Goal: Obtain resource: Download file/media

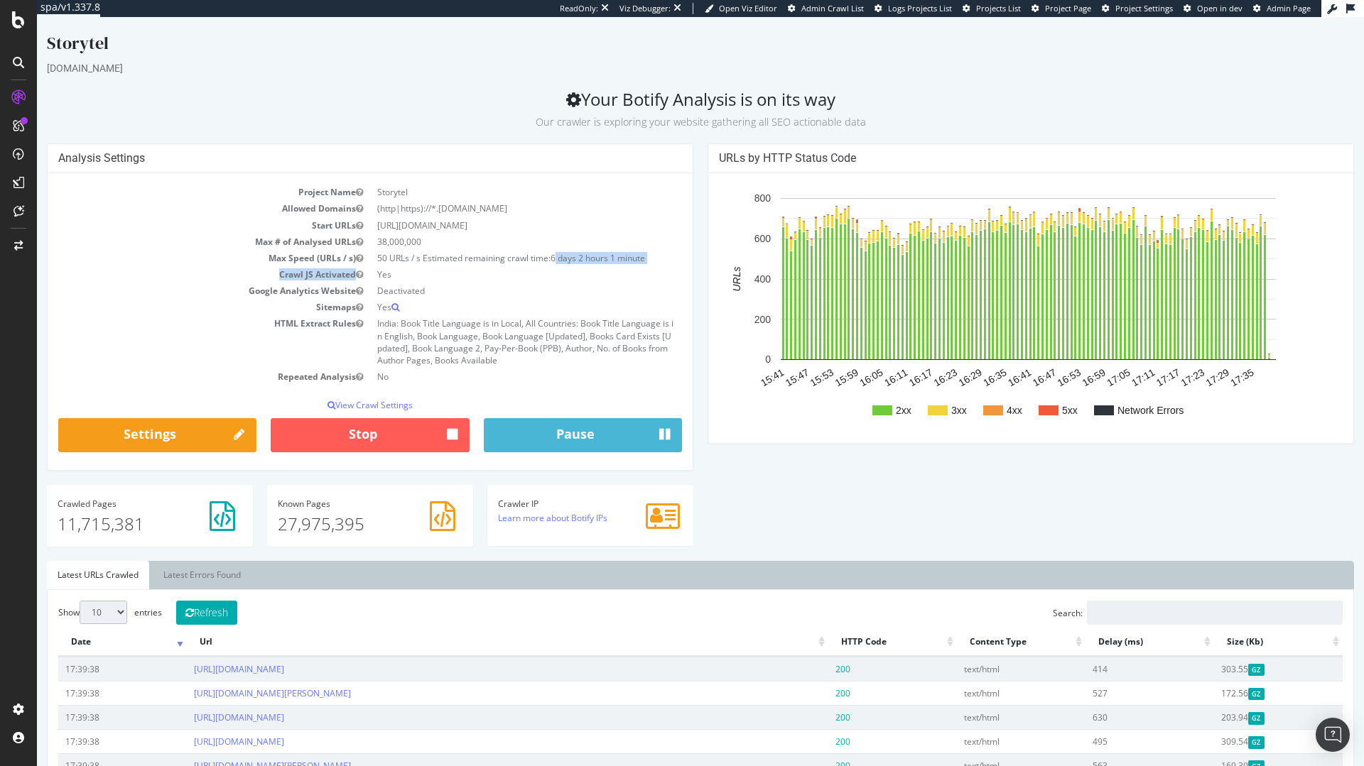
drag, startPoint x: 554, startPoint y: 260, endPoint x: 639, endPoint y: 267, distance: 85.5
click at [639, 267] on tbody "Project Name Storytel Allowed Domains (http|https)://*.www.storytel.com Start U…" at bounding box center [370, 284] width 624 height 201
click at [639, 267] on td "Yes" at bounding box center [526, 274] width 312 height 16
click at [827, 12] on span "Admin Crawl List" at bounding box center [832, 8] width 63 height 11
drag, startPoint x: 369, startPoint y: 251, endPoint x: 497, endPoint y: 267, distance: 129.6
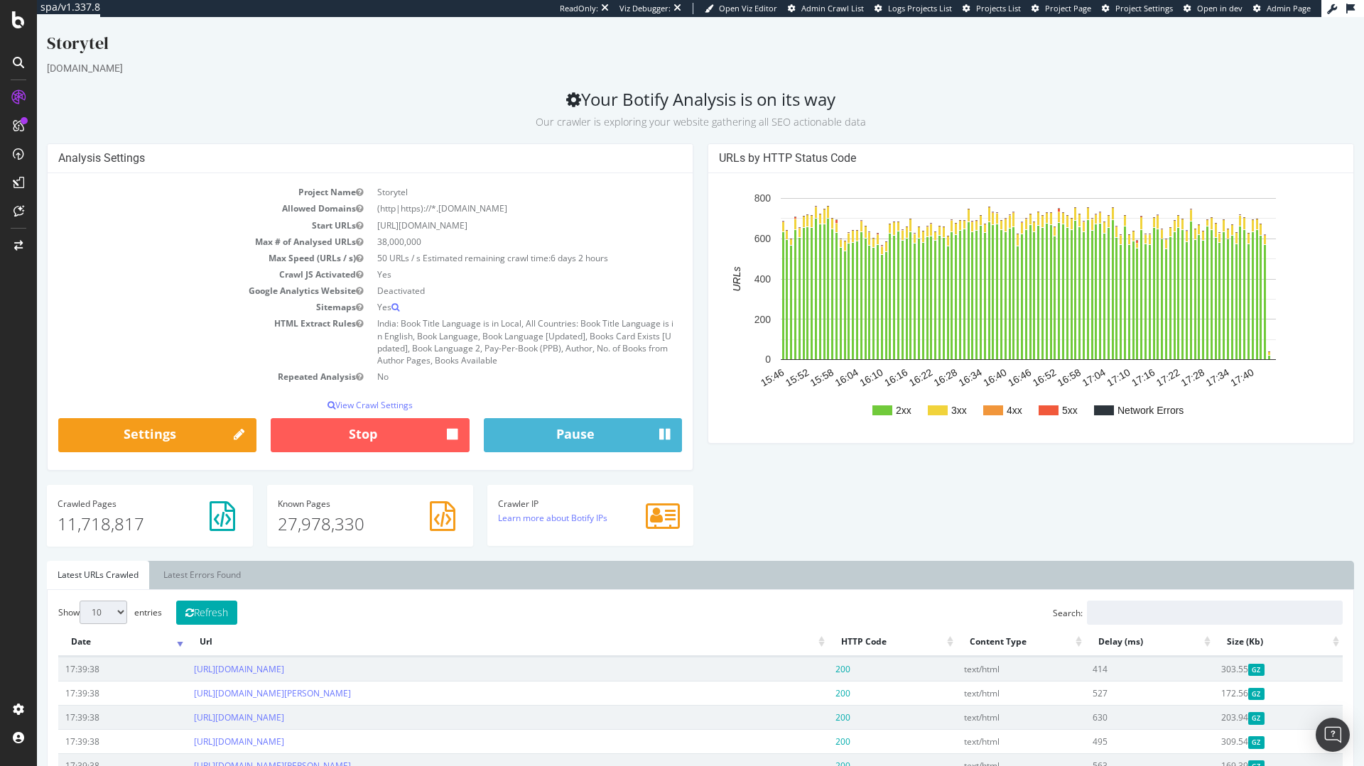
click at [497, 267] on tbody "Project Name Storytel Allowed Domains (http|https)://*.www.storytel.com Start U…" at bounding box center [370, 284] width 624 height 201
click at [497, 267] on td "Yes" at bounding box center [526, 274] width 312 height 16
drag, startPoint x: 503, startPoint y: 261, endPoint x: 296, endPoint y: 262, distance: 207.4
click at [296, 262] on tr "Max Speed (URLs / s) 50 URLs / s Estimated remaining crawl time: 6 days 2 hours" at bounding box center [370, 258] width 624 height 16
click at [296, 262] on td "Max Speed (URLs / s)" at bounding box center [214, 258] width 312 height 16
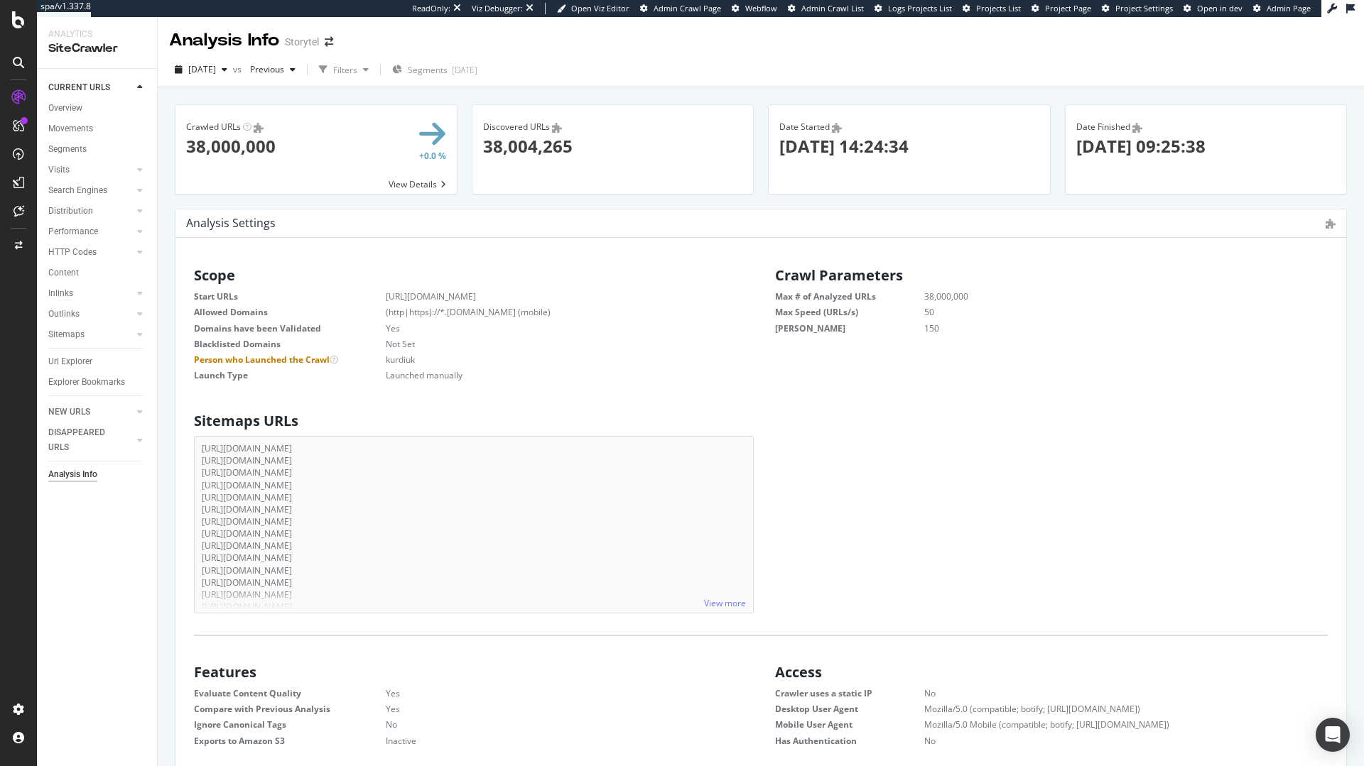
scroll to position [11, 11]
drag, startPoint x: 822, startPoint y: 148, endPoint x: 1245, endPoint y: 146, distance: 422.7
click at [1249, 130] on div "Crawled URLs Show API Requests × Close Chart - API Requests List Area Type Requ…" at bounding box center [761, 156] width 1186 height 104
click at [1245, 146] on p "2025-08-05 09:25:38" at bounding box center [1206, 146] width 260 height 24
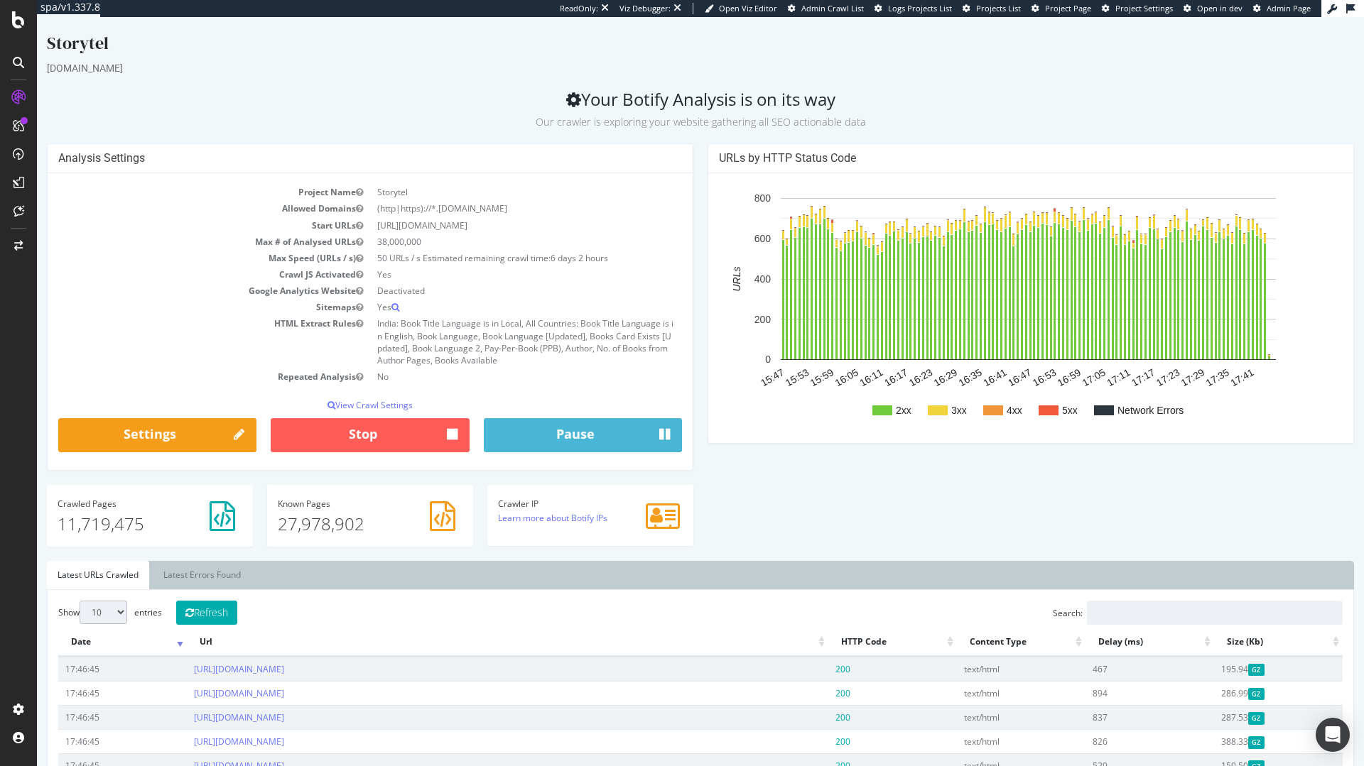
click at [1077, 17] on iframe at bounding box center [700, 391] width 1327 height 749
click at [1068, 9] on span "Project Page" at bounding box center [1068, 8] width 46 height 11
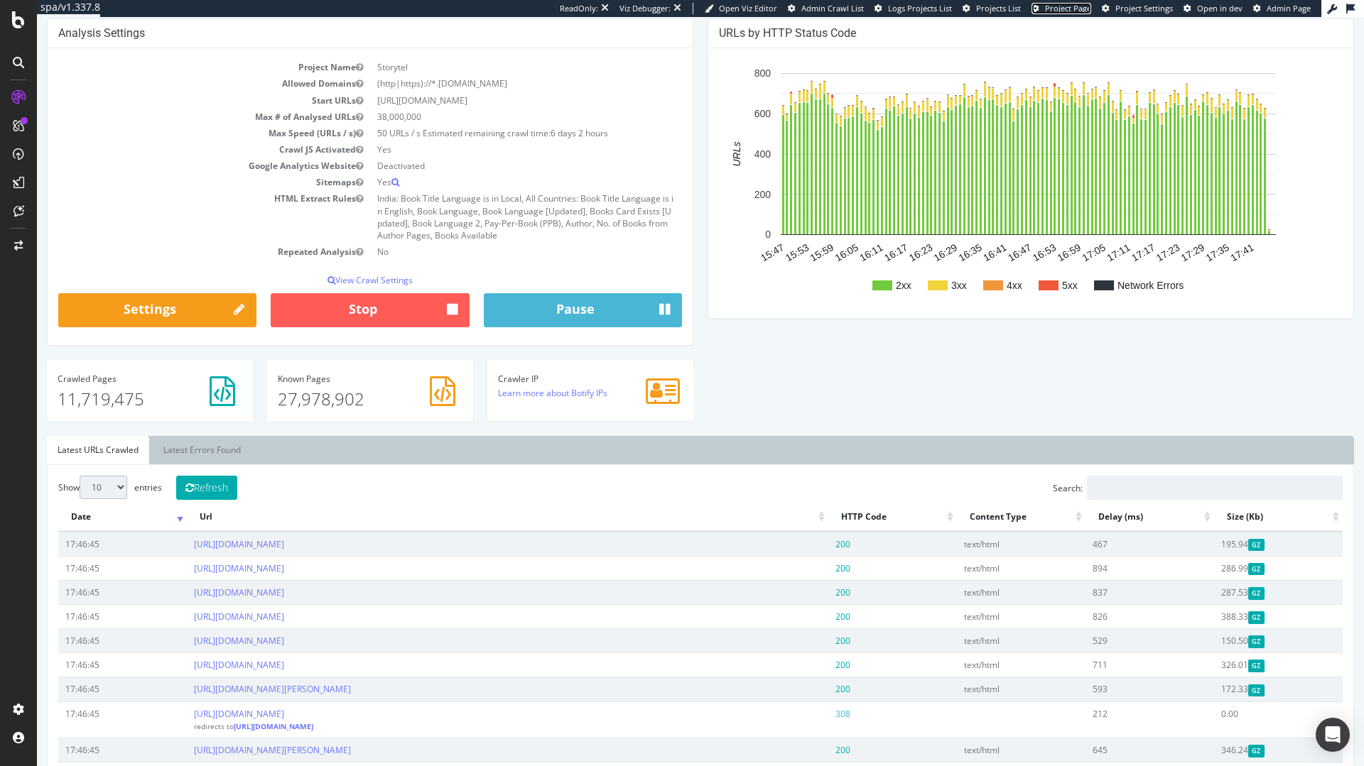
scroll to position [43, 0]
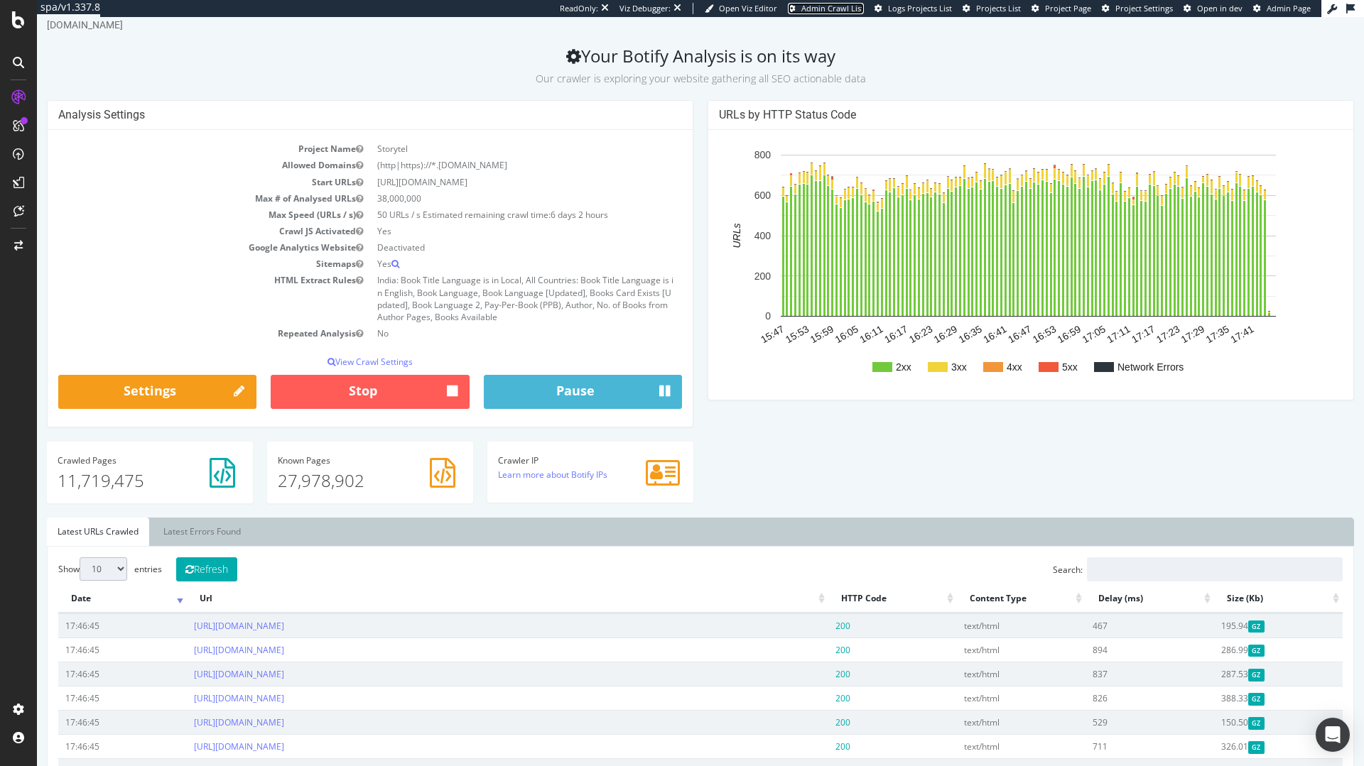
click at [851, 9] on span "Admin Crawl List" at bounding box center [832, 8] width 63 height 11
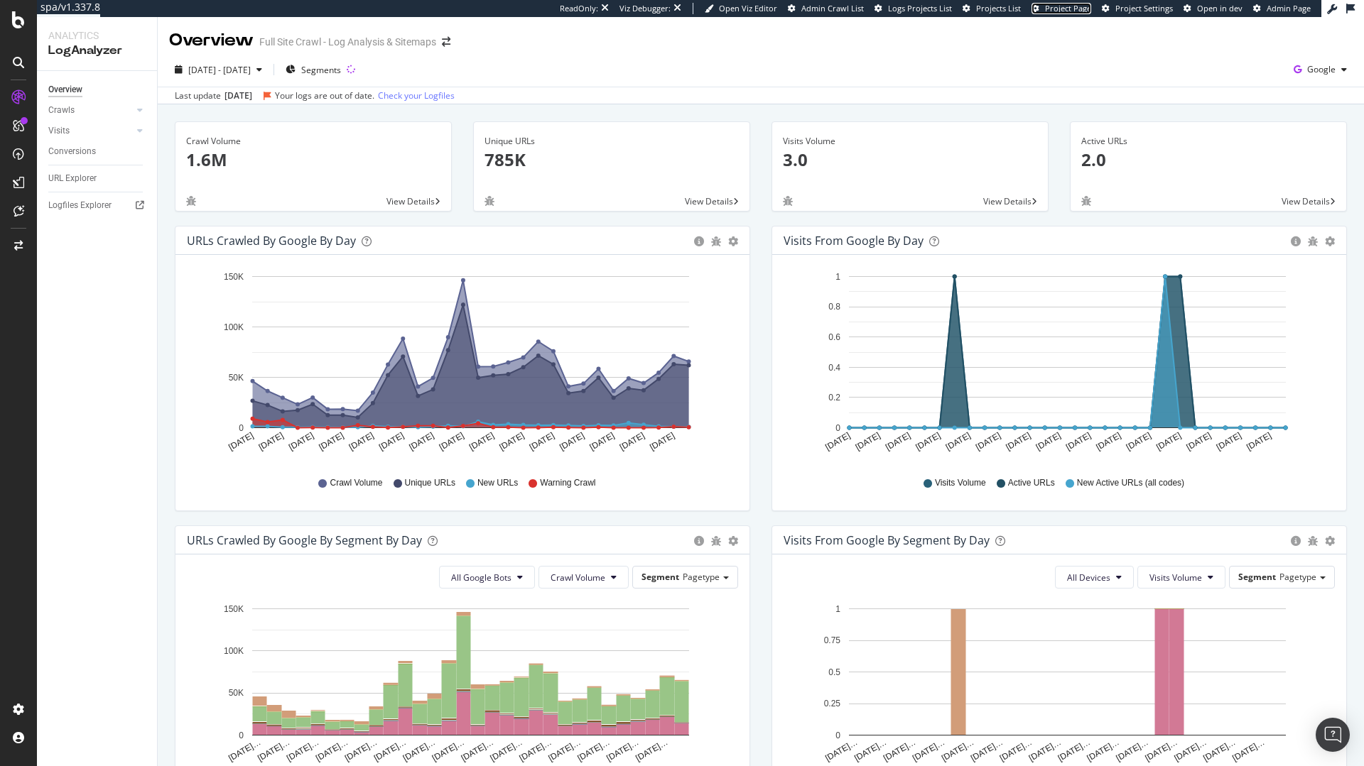
click at [1083, 11] on span "Project Page" at bounding box center [1068, 8] width 46 height 11
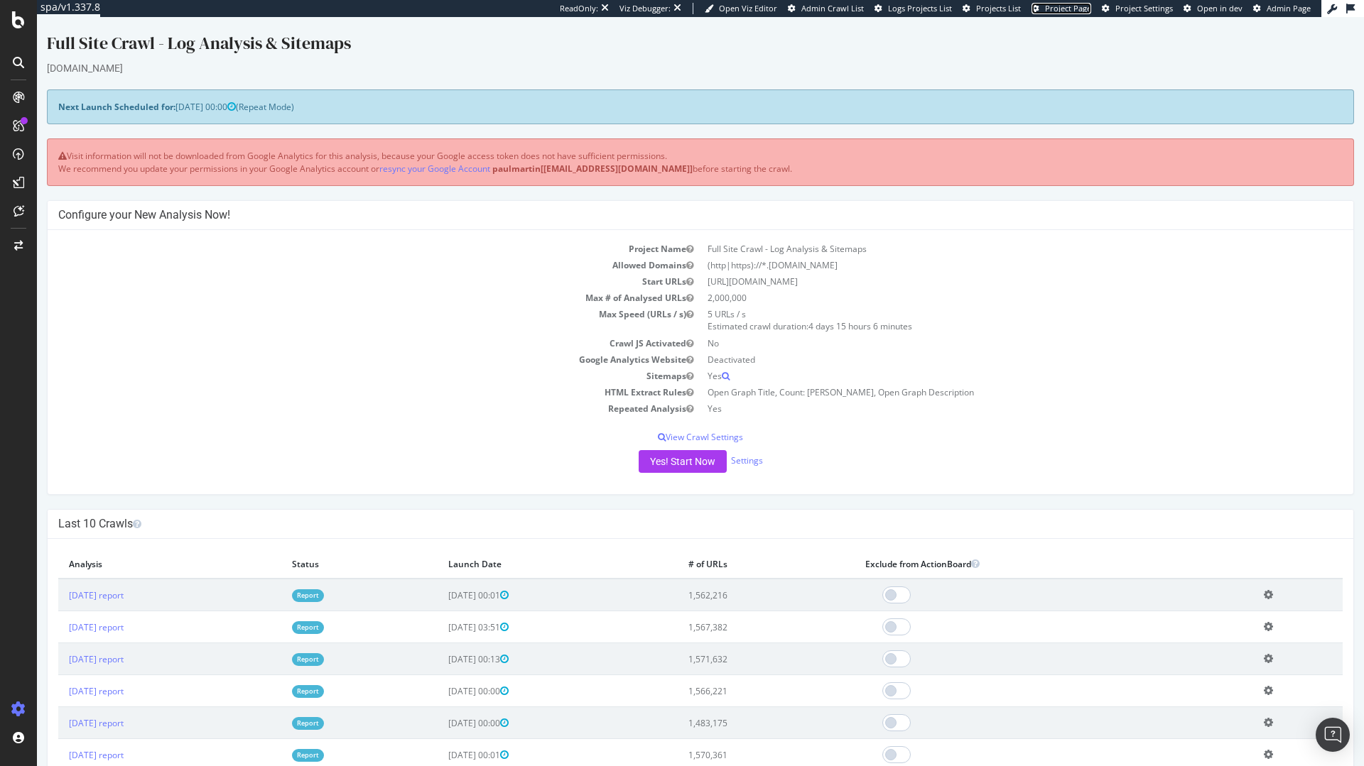
click at [1078, 7] on span "Project Page" at bounding box center [1068, 8] width 46 height 11
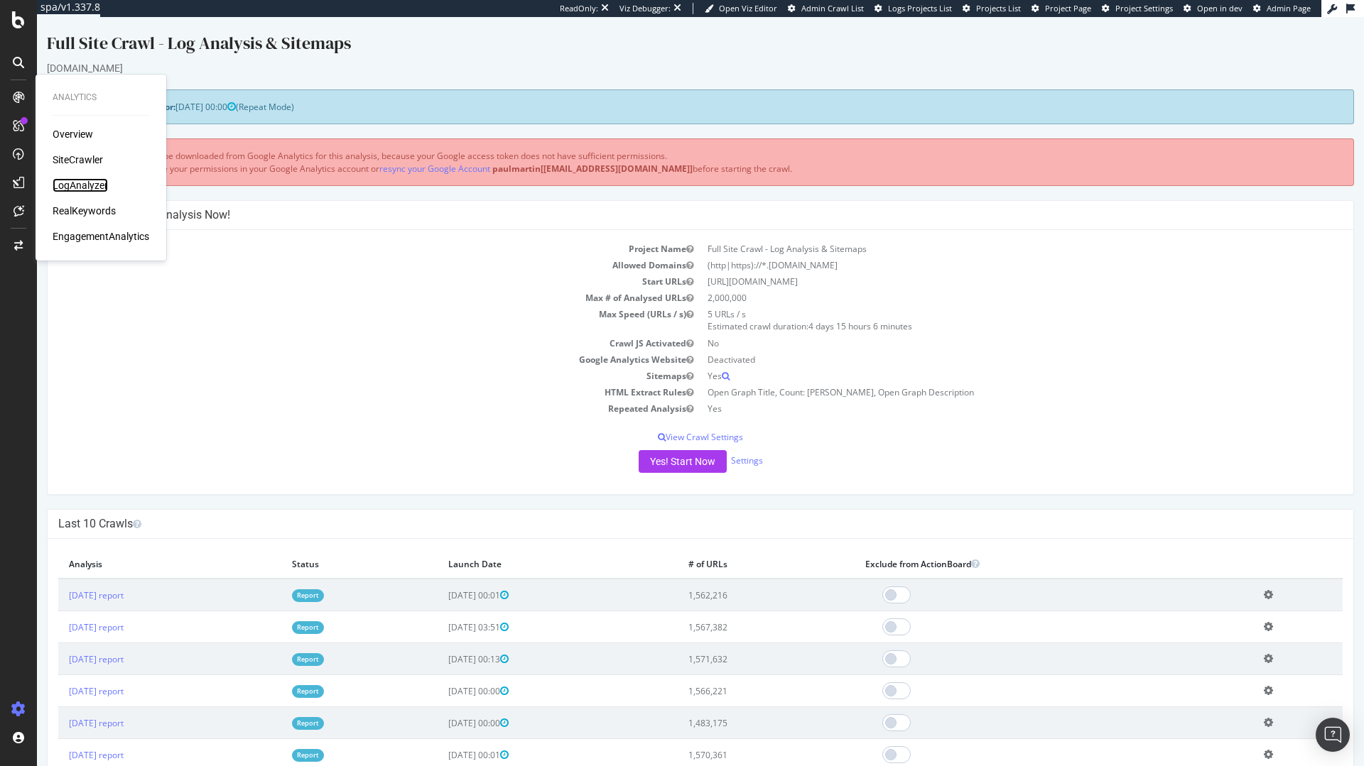
click at [82, 185] on div "LogAnalyzer" at bounding box center [80, 185] width 55 height 14
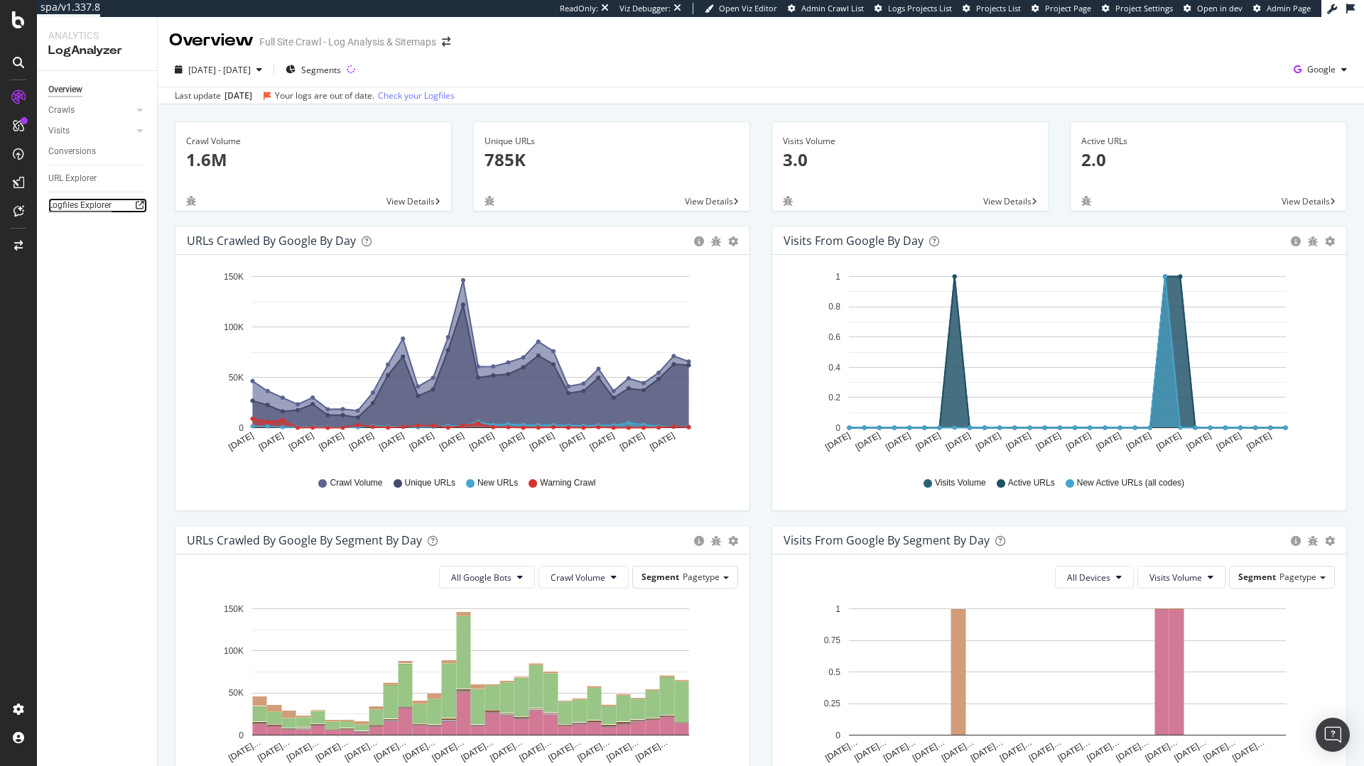
click at [91, 202] on div "Logfiles Explorer" at bounding box center [79, 205] width 63 height 15
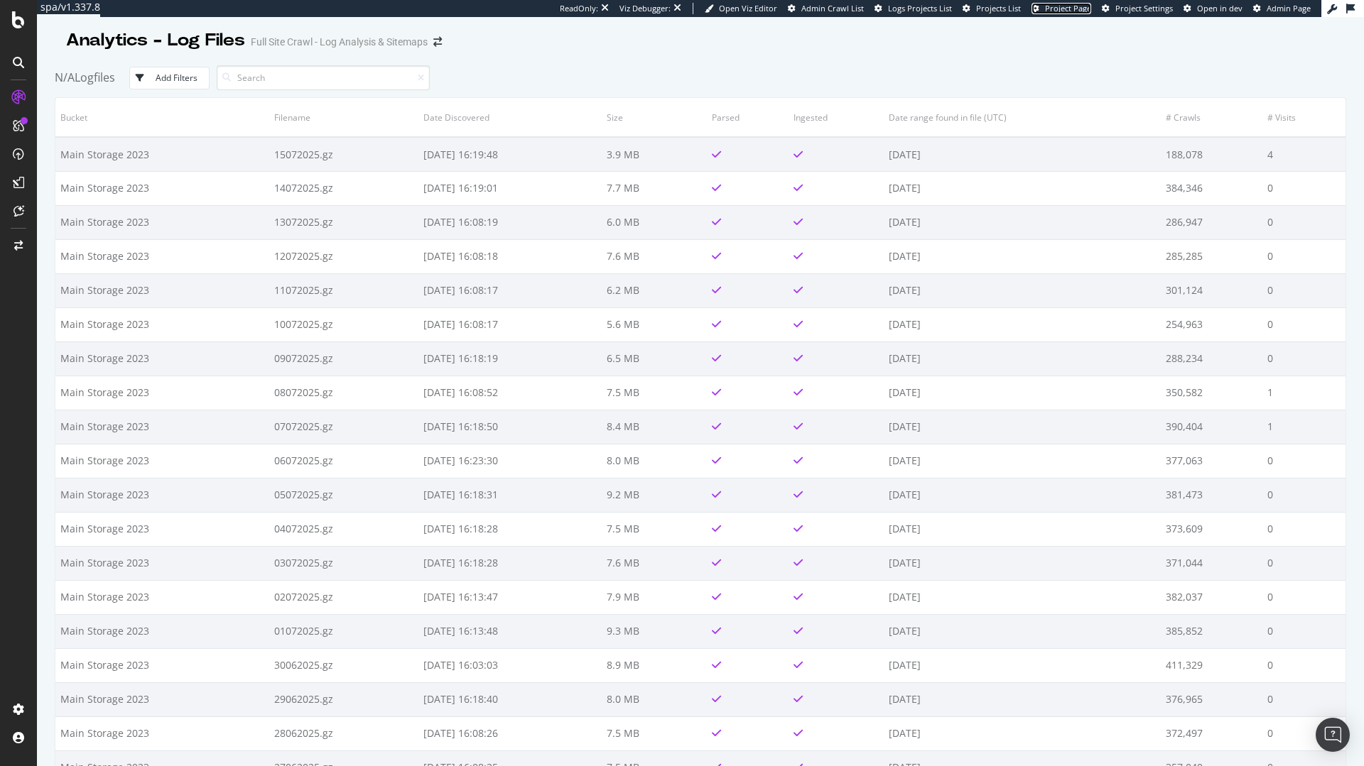
click at [1066, 9] on span "Project Page" at bounding box center [1068, 8] width 46 height 11
click at [1060, 12] on span "Project Page" at bounding box center [1068, 8] width 46 height 11
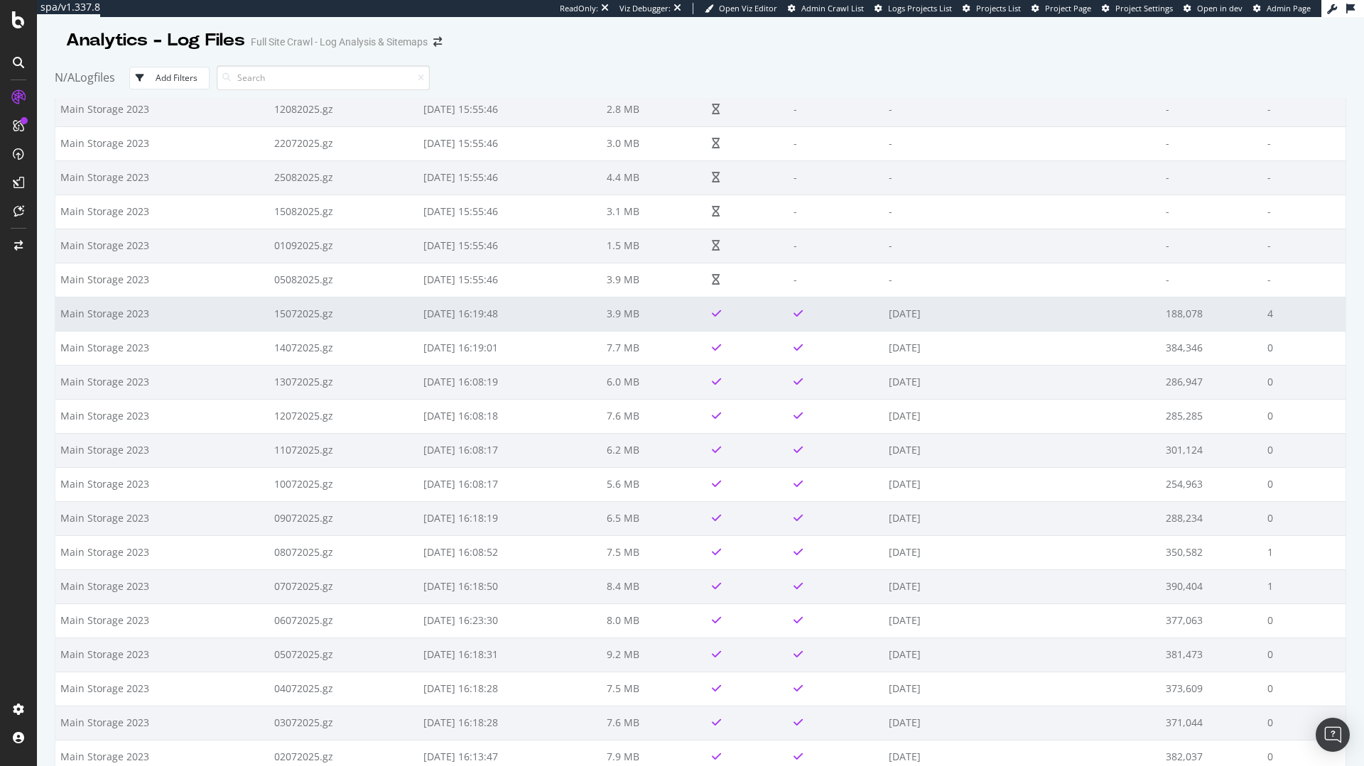
scroll to position [1470, 0]
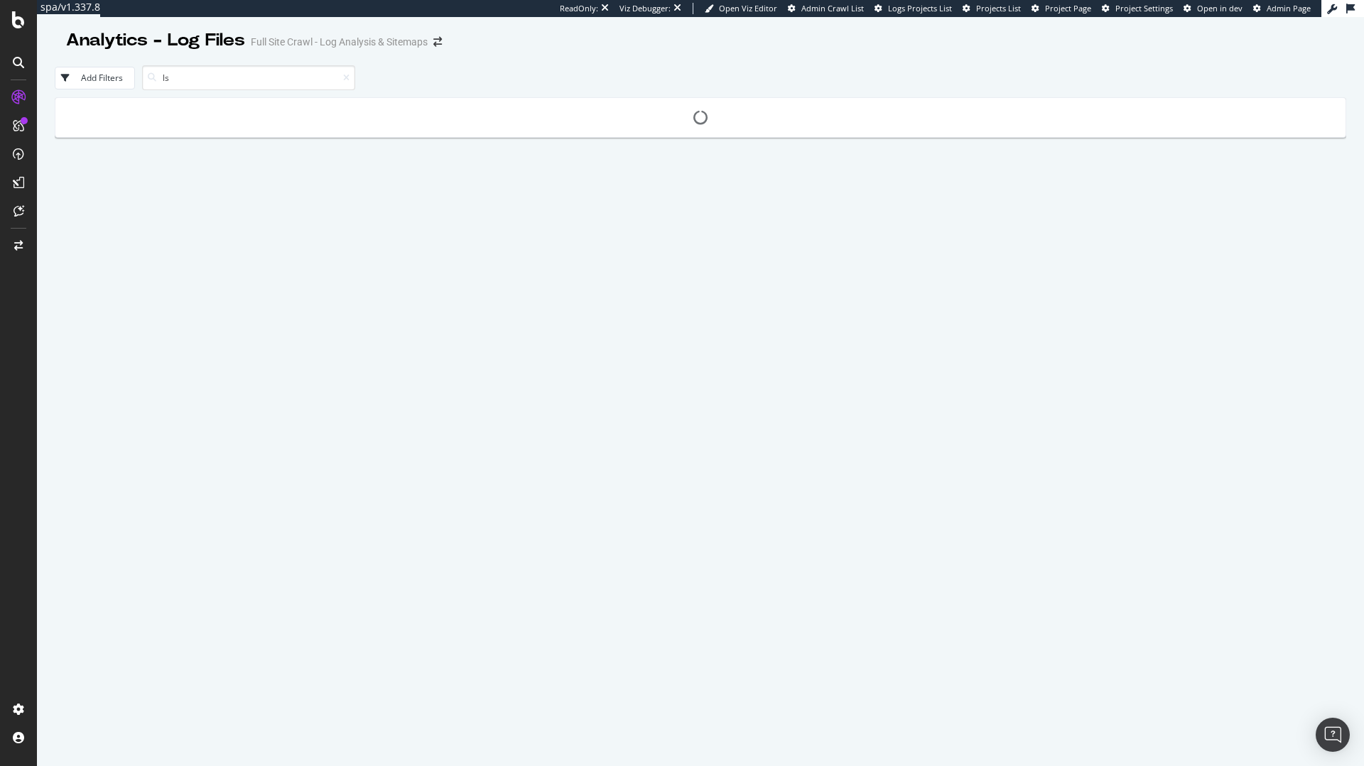
type input "ls"
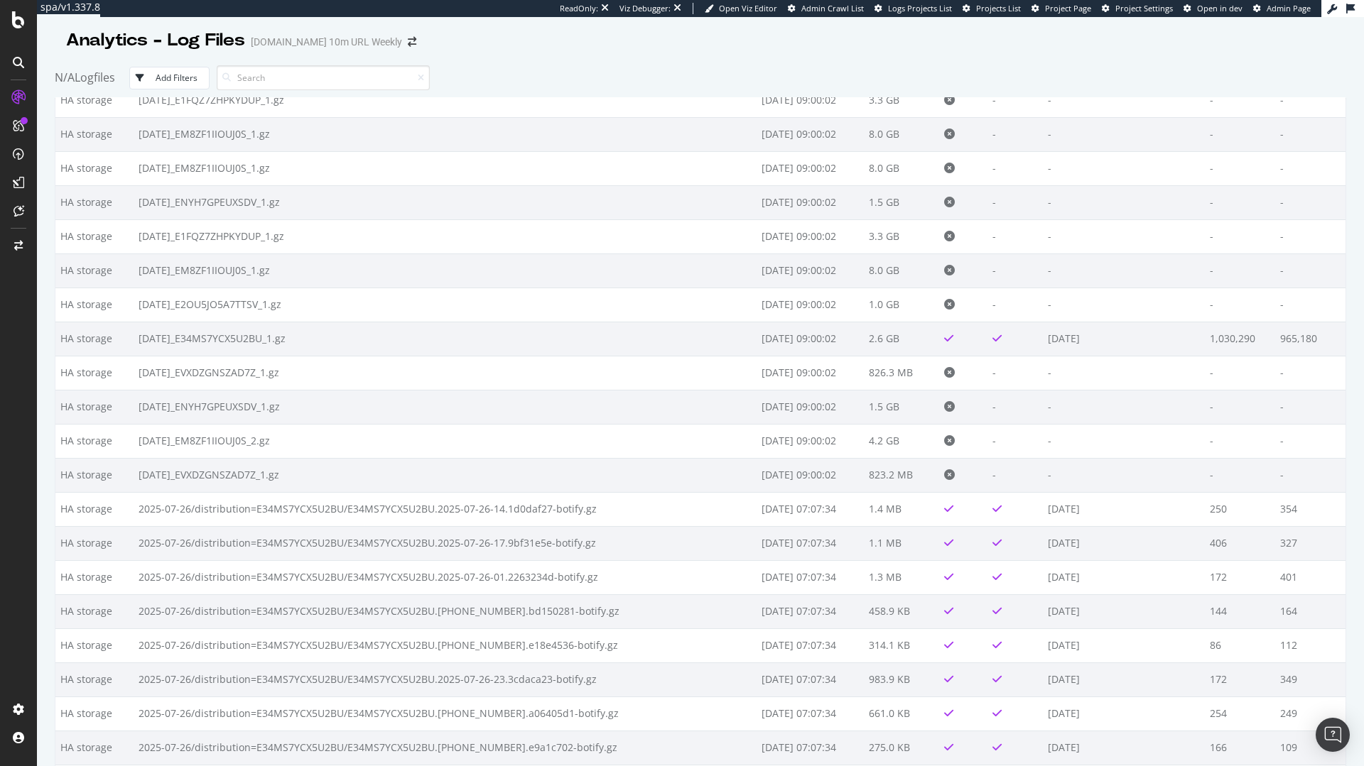
scroll to position [5404, 0]
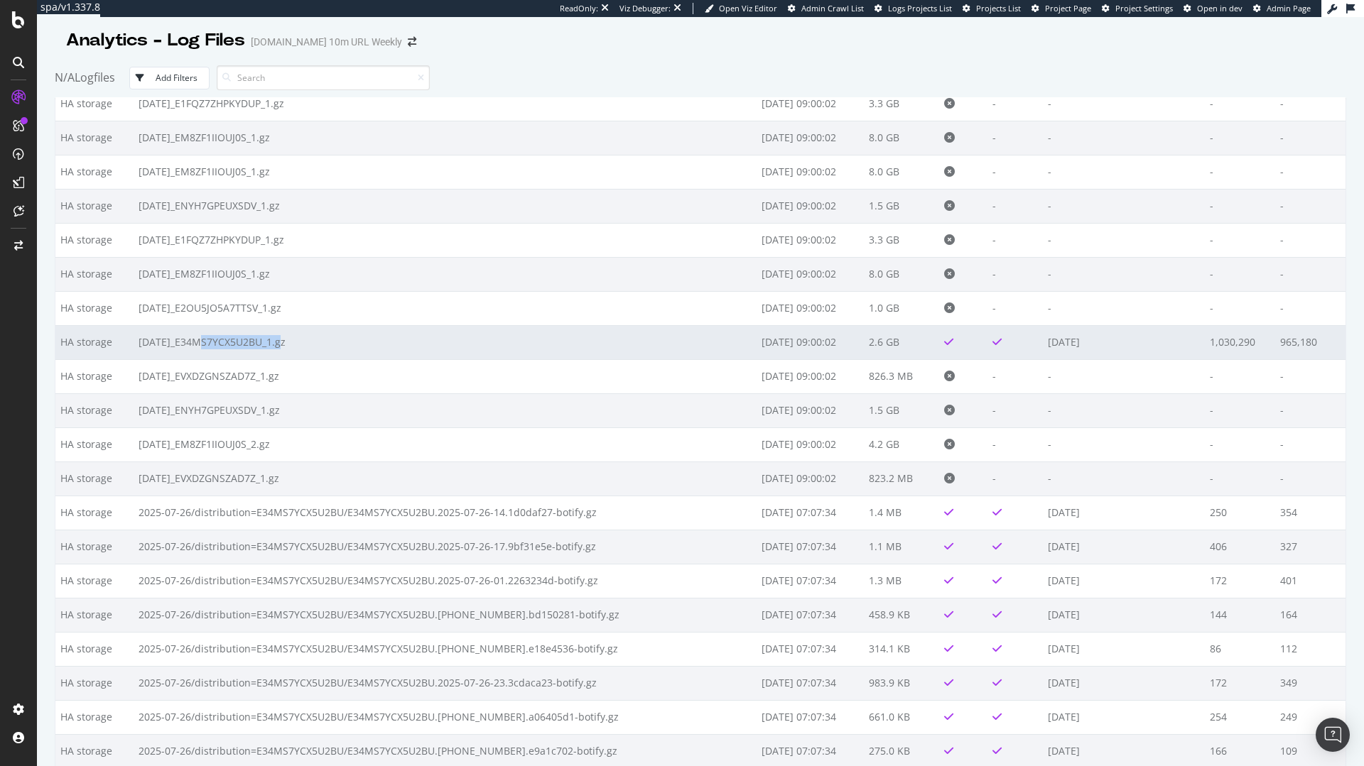
drag, startPoint x: 195, startPoint y: 340, endPoint x: 278, endPoint y: 345, distance: 83.3
click at [278, 345] on td "[DATE]_E34MS7YCX5U2BU_1.gz" at bounding box center [445, 342] width 623 height 34
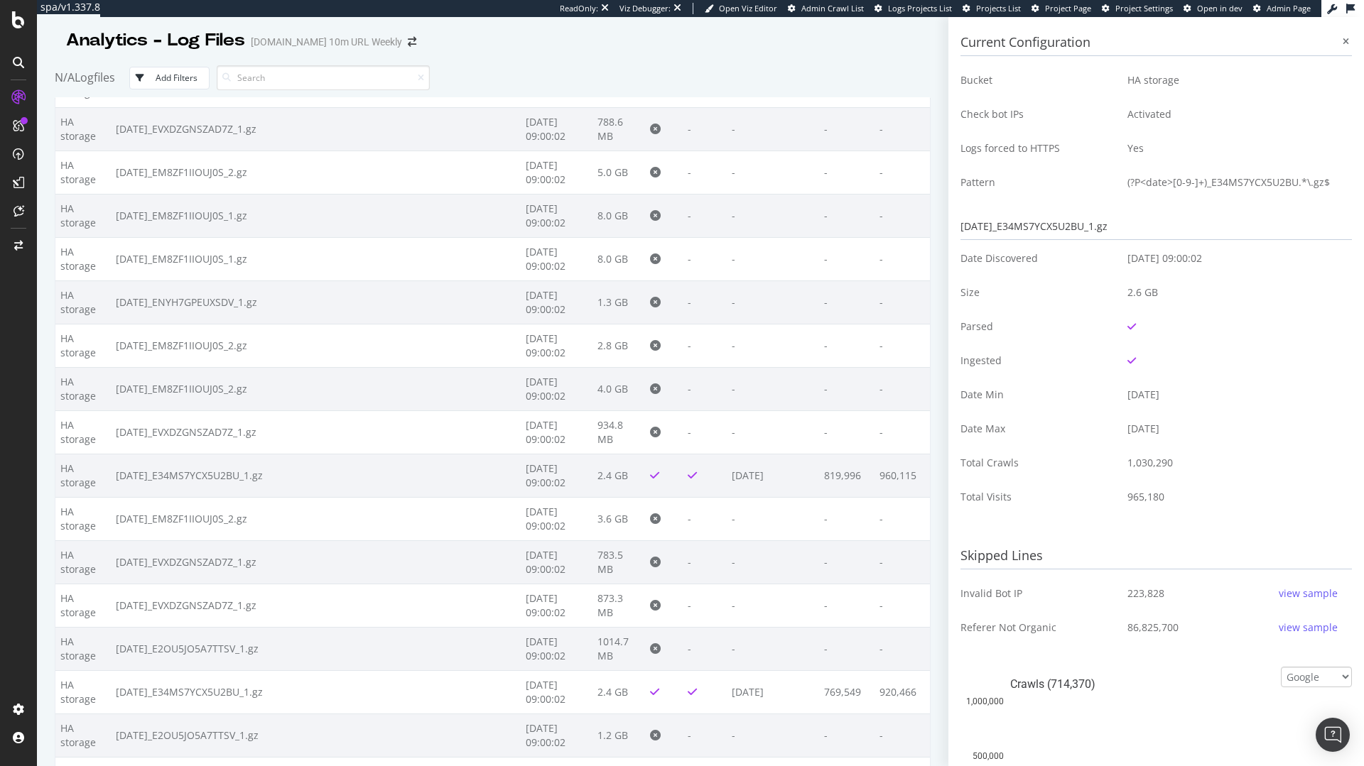
scroll to position [6851, 0]
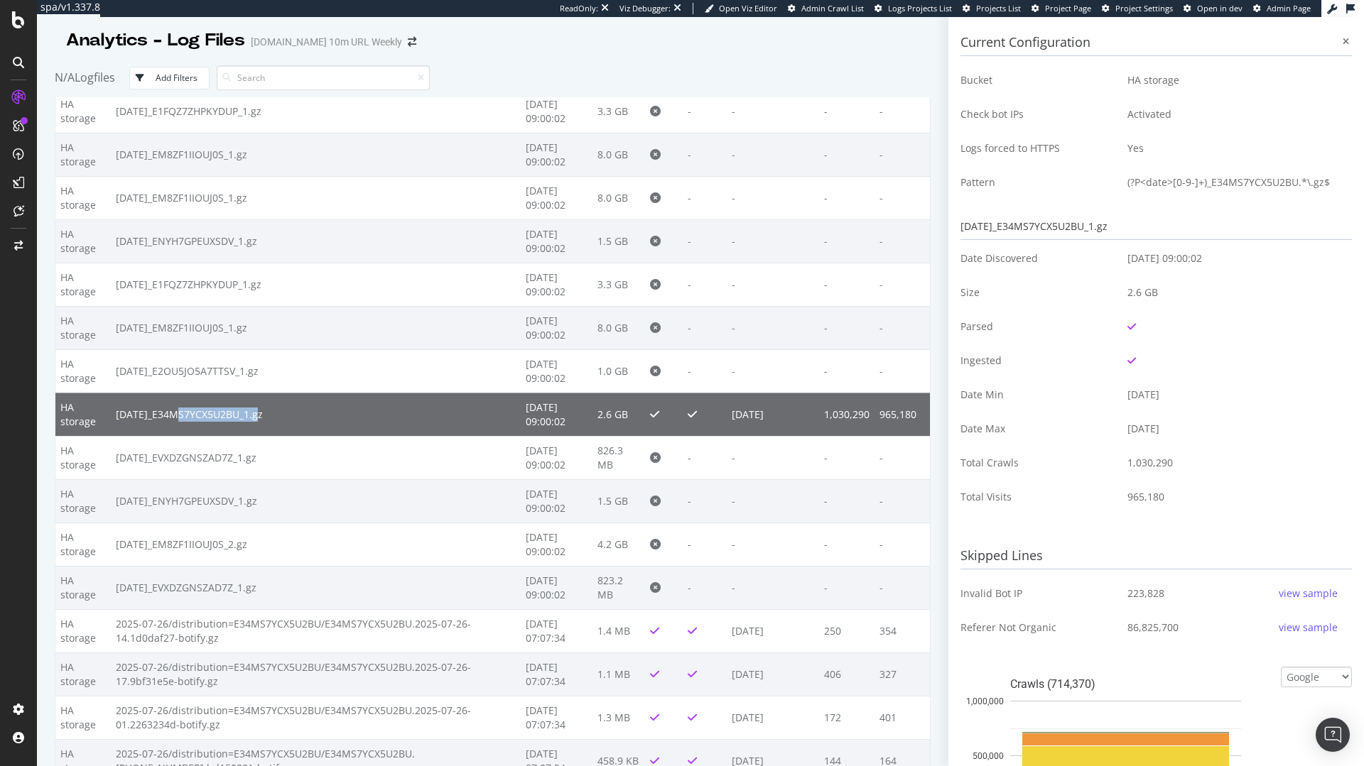
copy td "E34MS7YCX5U2BU"
click at [1073, 4] on span "Project Page" at bounding box center [1068, 8] width 46 height 11
